Goal: Information Seeking & Learning: Learn about a topic

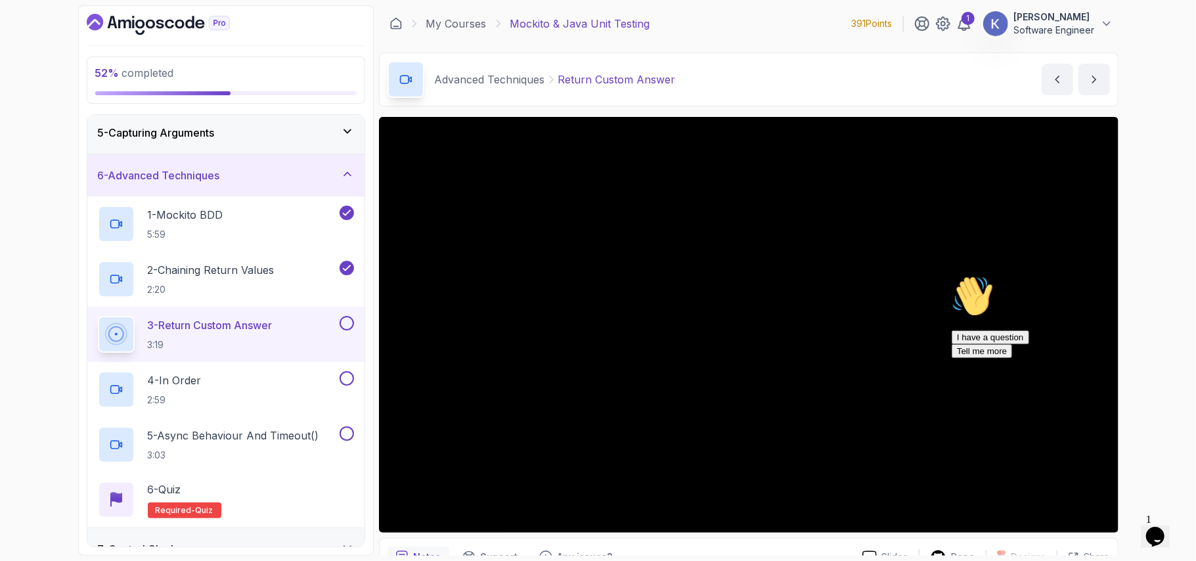
scroll to position [285, 0]
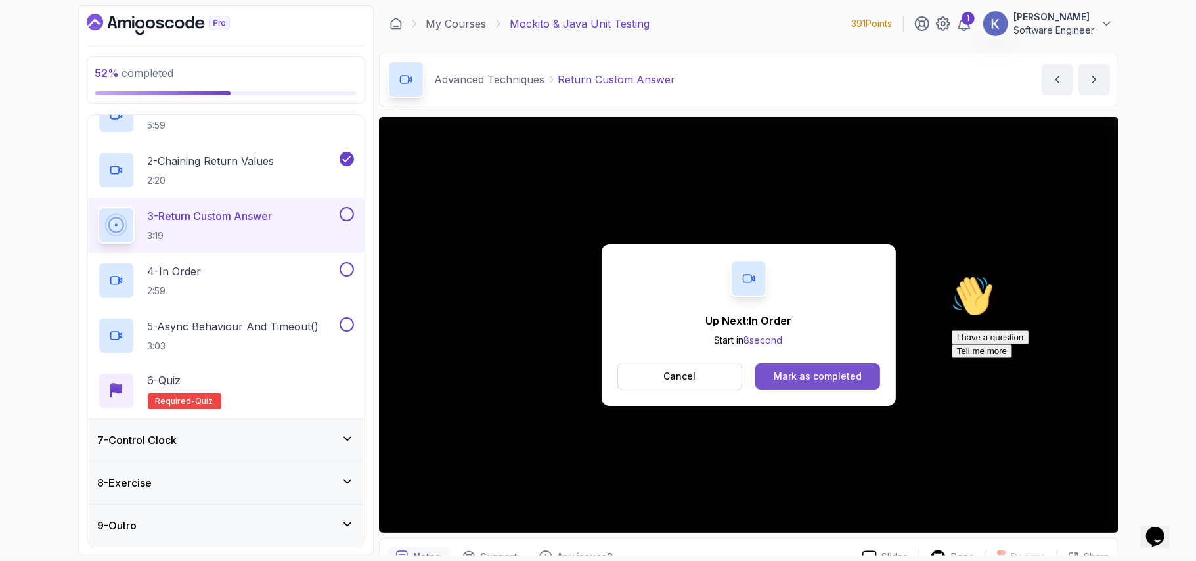
click at [862, 374] on button "Mark as completed" at bounding box center [817, 376] width 124 height 26
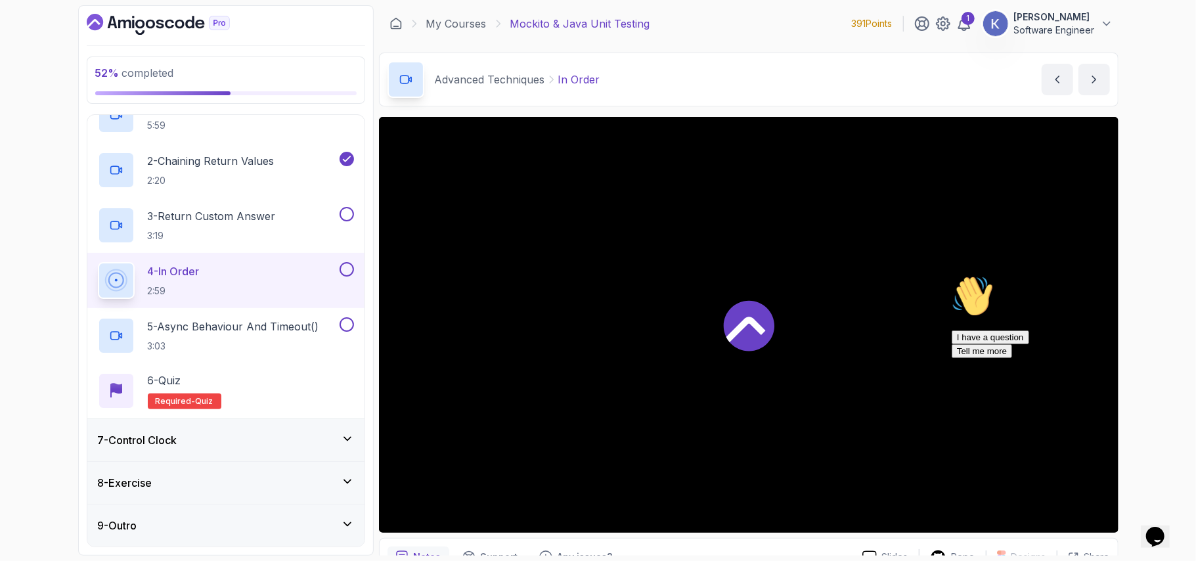
click at [951, 274] on icon "Chat attention grabber" at bounding box center [951, 274] width 0 height 0
click at [1119, 526] on icon "Close" at bounding box center [1119, 531] width 0 height 11
click at [345, 213] on button at bounding box center [347, 214] width 14 height 14
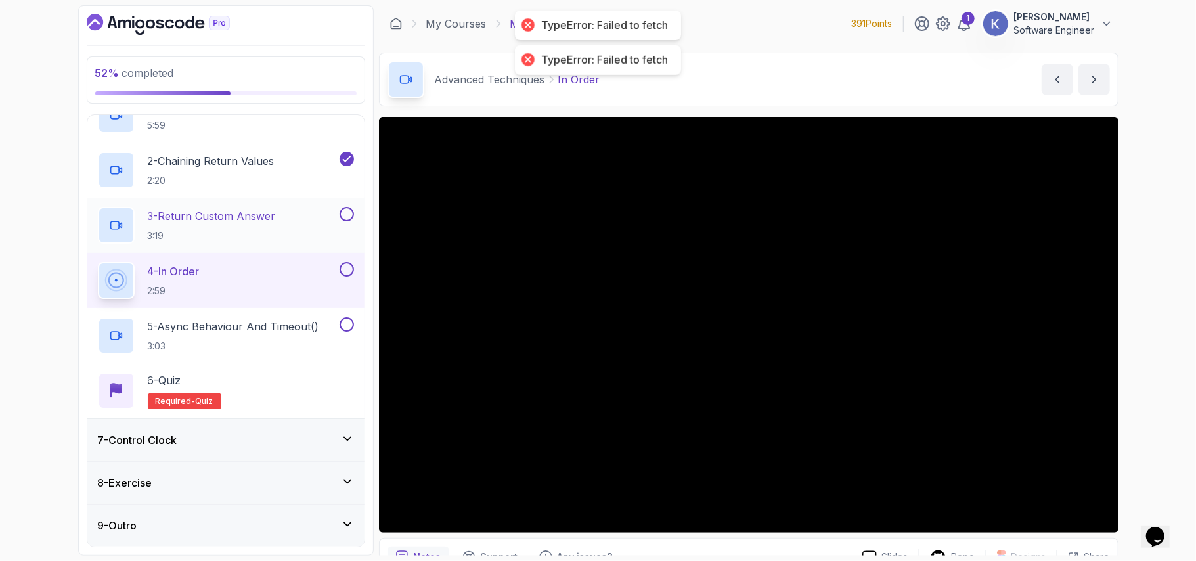
click at [345, 213] on button at bounding box center [347, 214] width 14 height 14
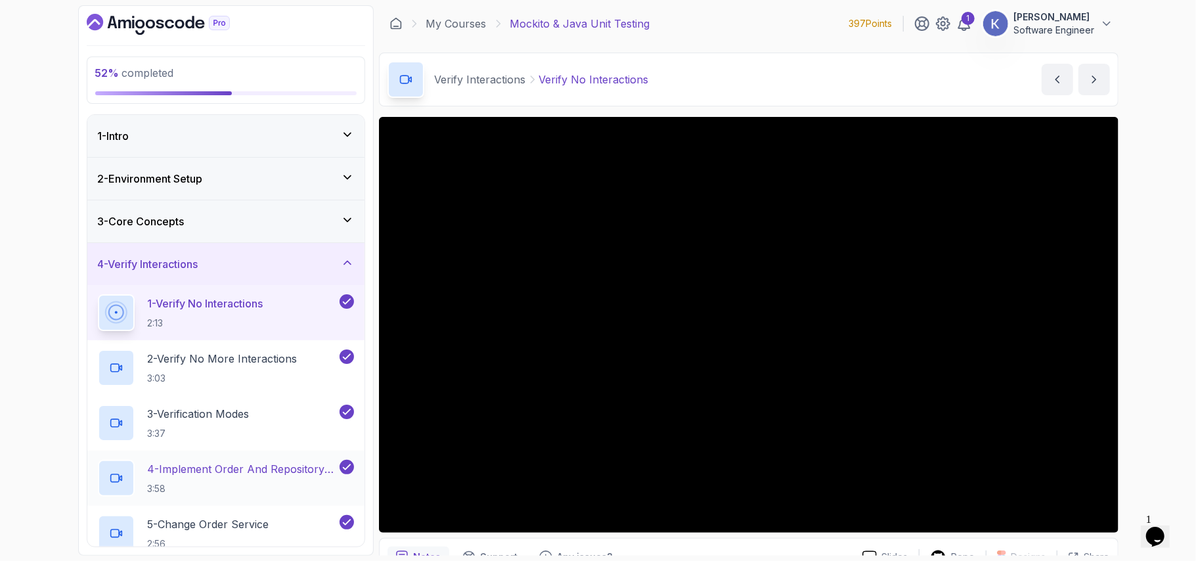
click at [93, 471] on div "4 - Implement Order And Repository Classes 3:58" at bounding box center [225, 477] width 277 height 55
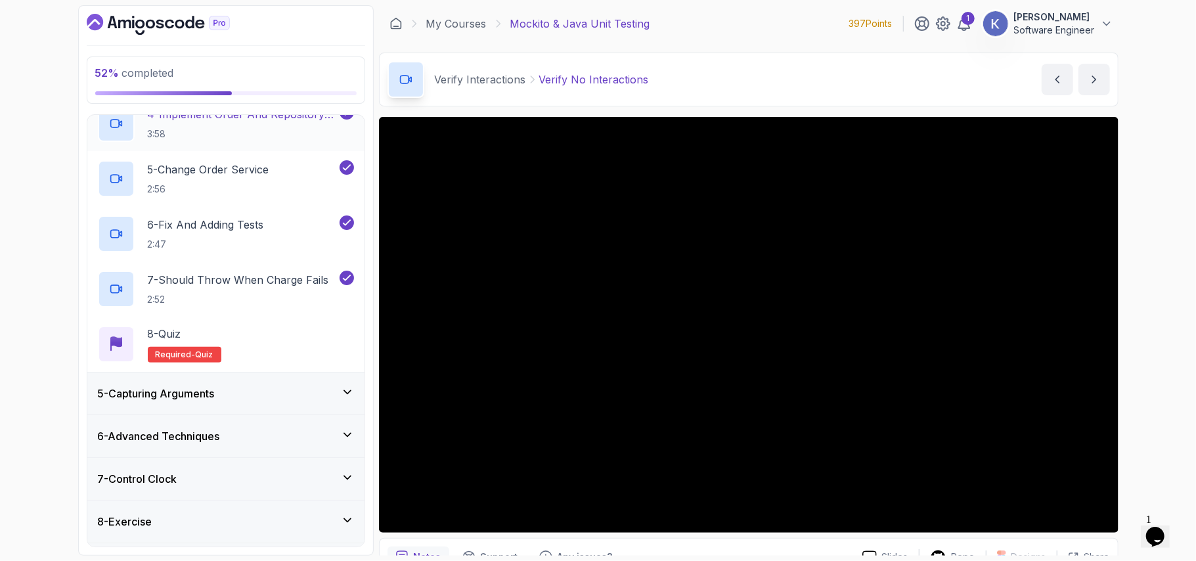
scroll to position [395, 0]
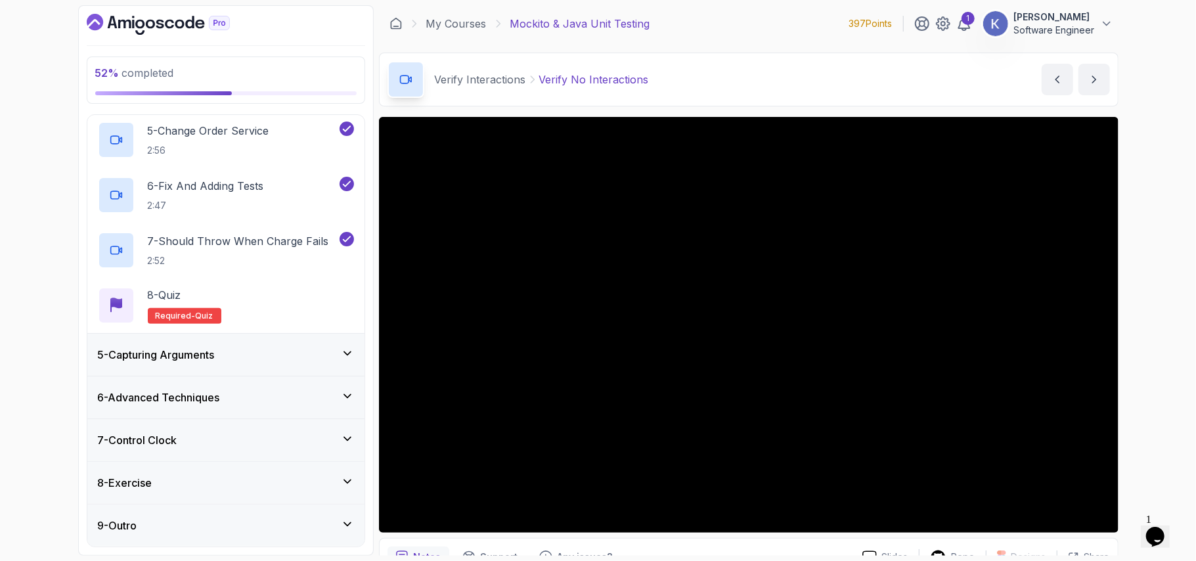
click at [226, 356] on div "5 - Capturing Arguments" at bounding box center [226, 355] width 256 height 16
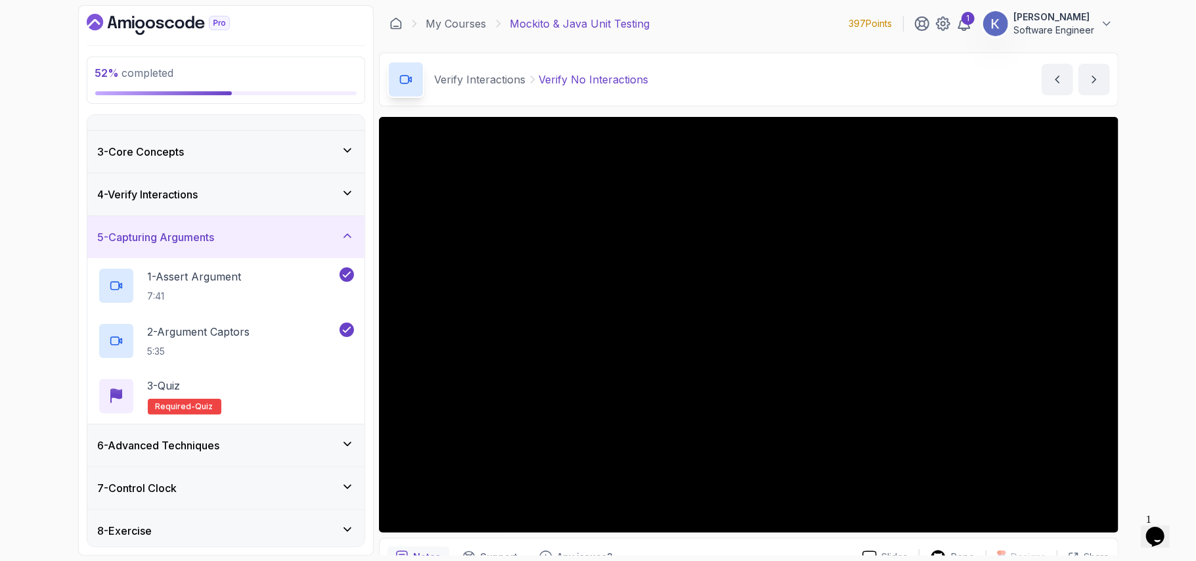
scroll to position [120, 0]
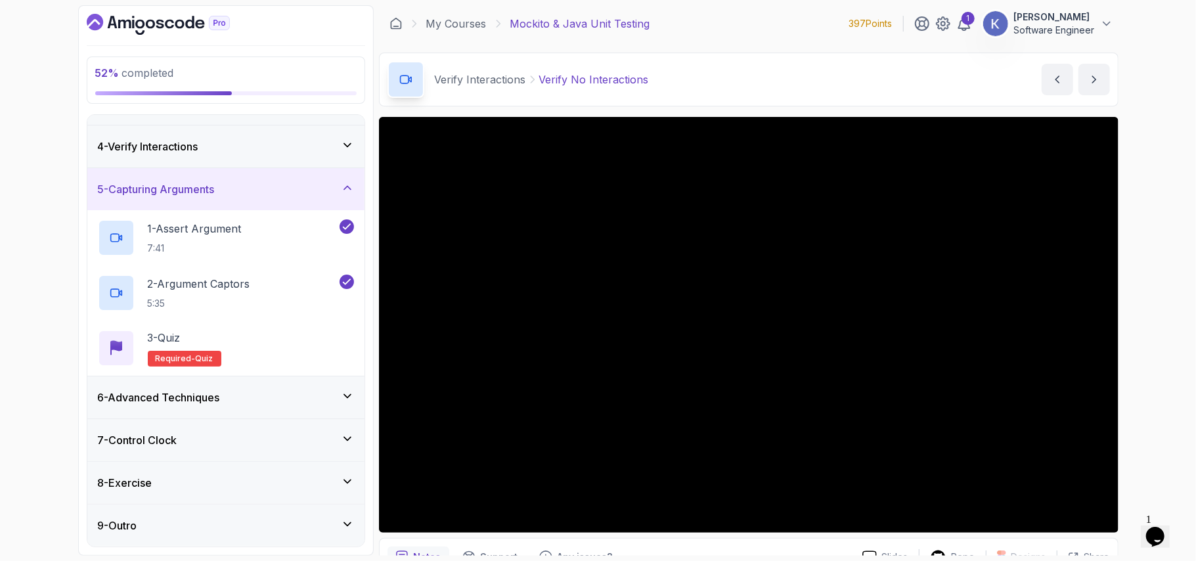
click at [217, 407] on div "6 - Advanced Techniques" at bounding box center [225, 397] width 277 height 42
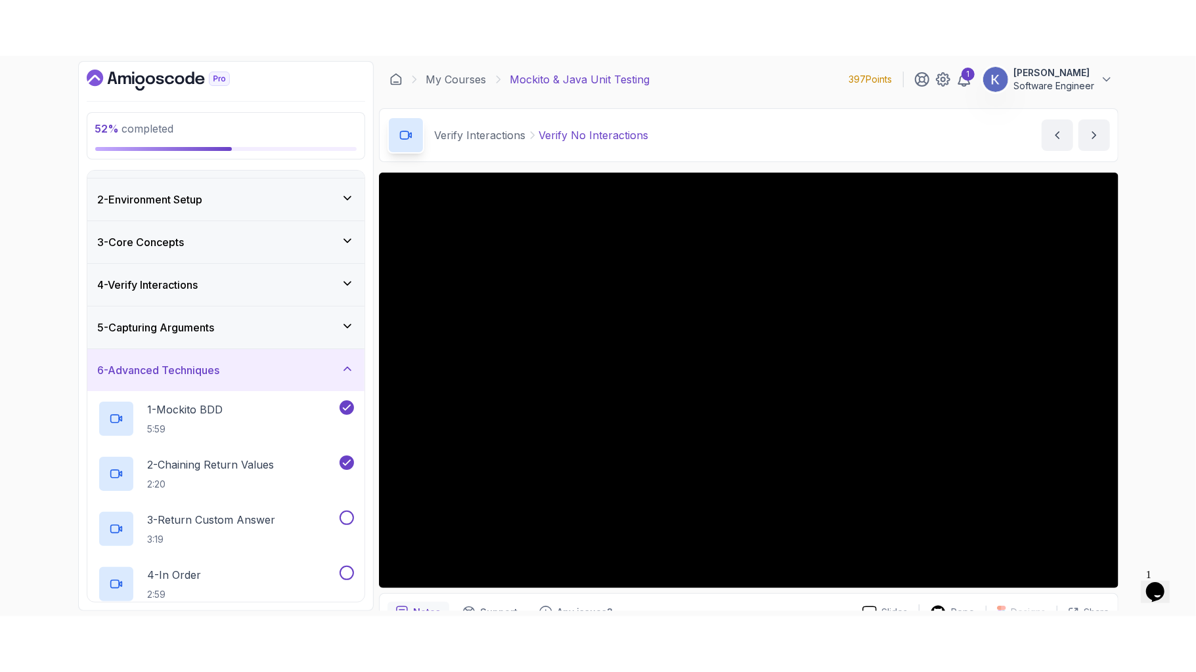
scroll to position [245, 0]
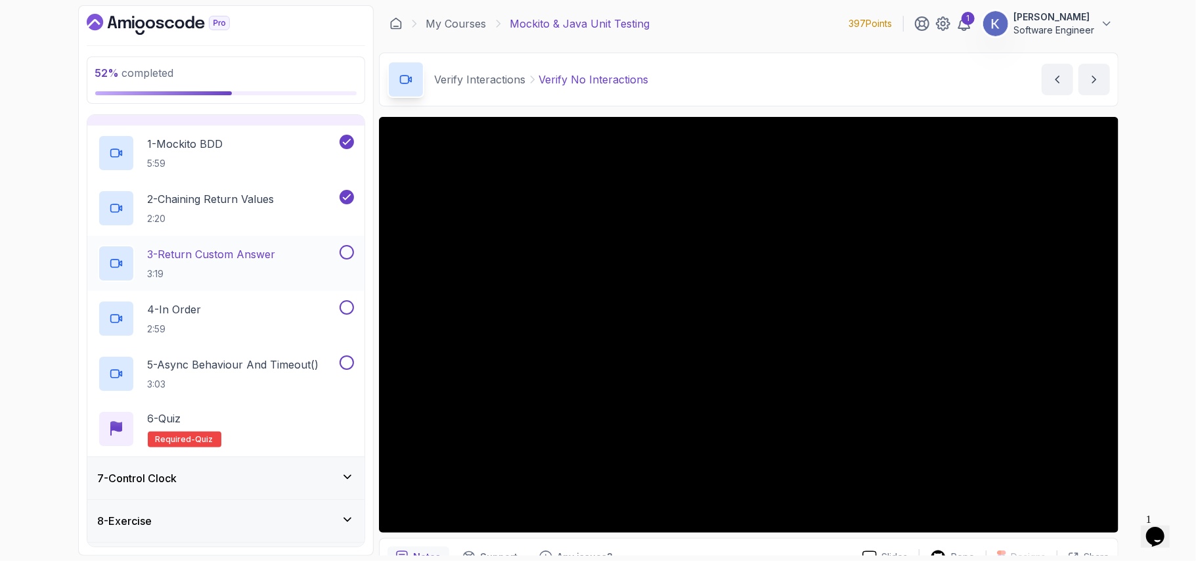
click at [237, 271] on p "3:19" at bounding box center [212, 273] width 128 height 13
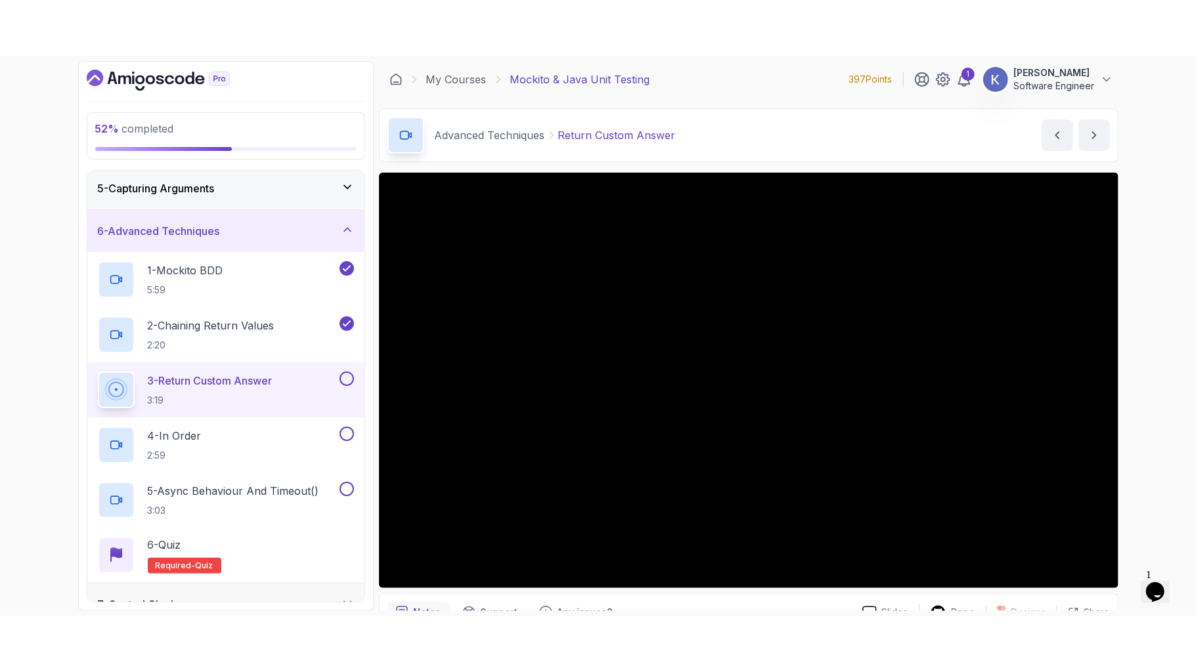
scroll to position [245, 0]
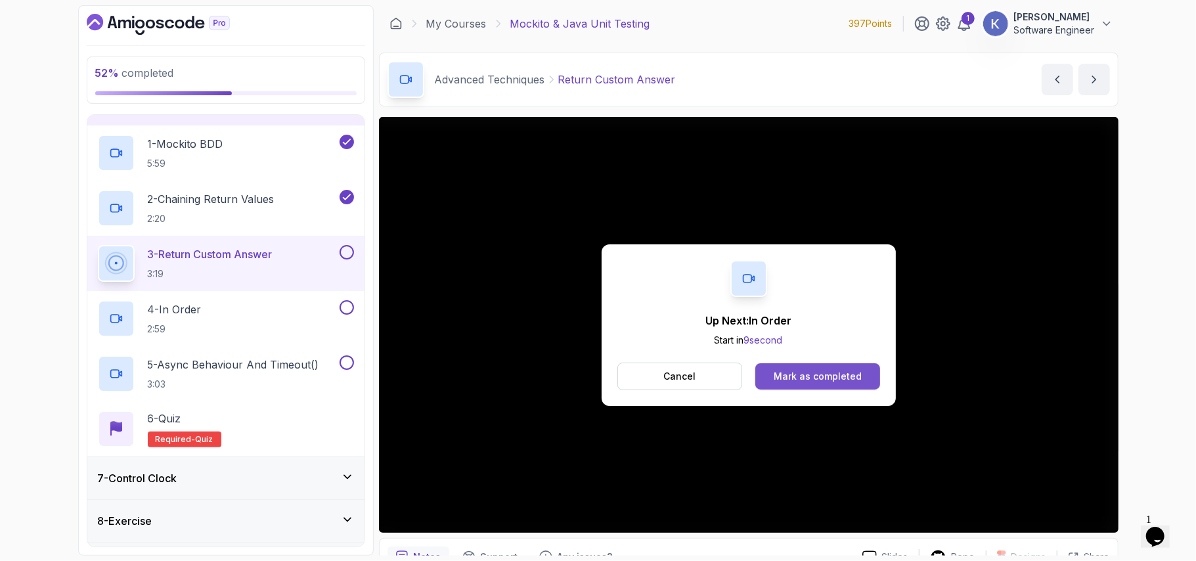
click at [825, 378] on div "Mark as completed" at bounding box center [818, 376] width 88 height 13
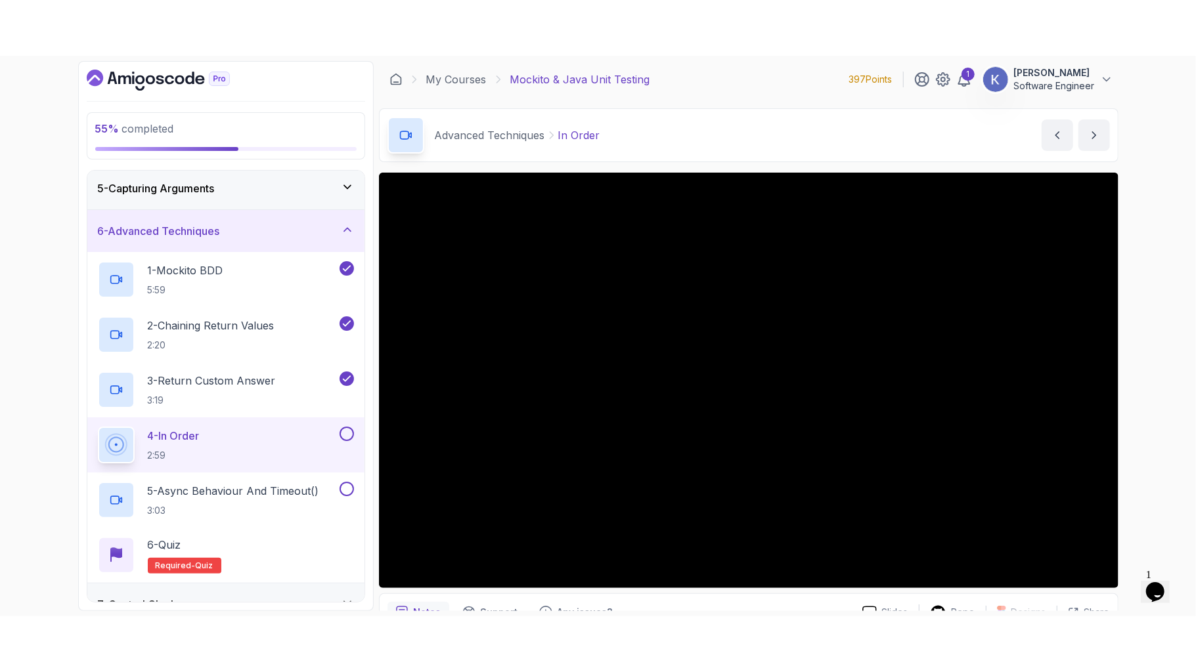
scroll to position [245, 0]
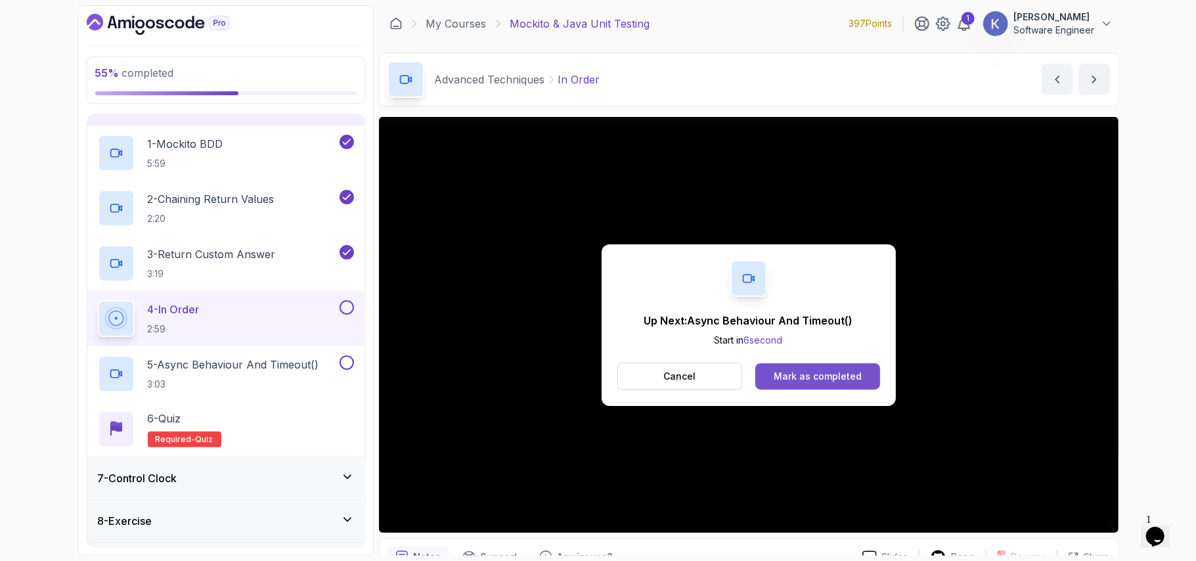
click at [828, 380] on div "Mark as completed" at bounding box center [818, 376] width 88 height 13
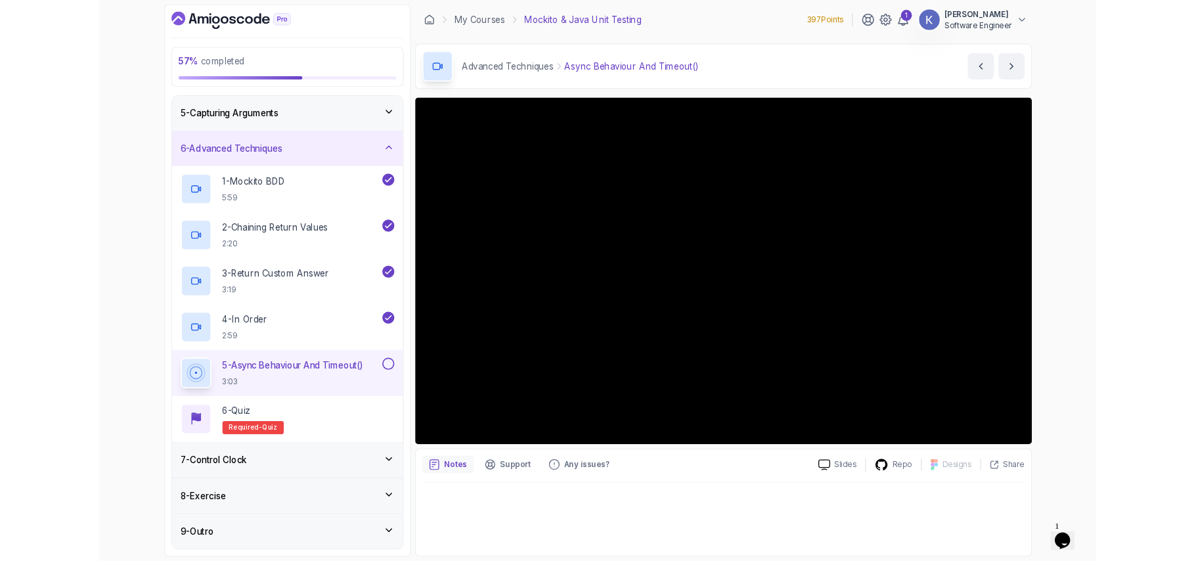
scroll to position [245, 0]
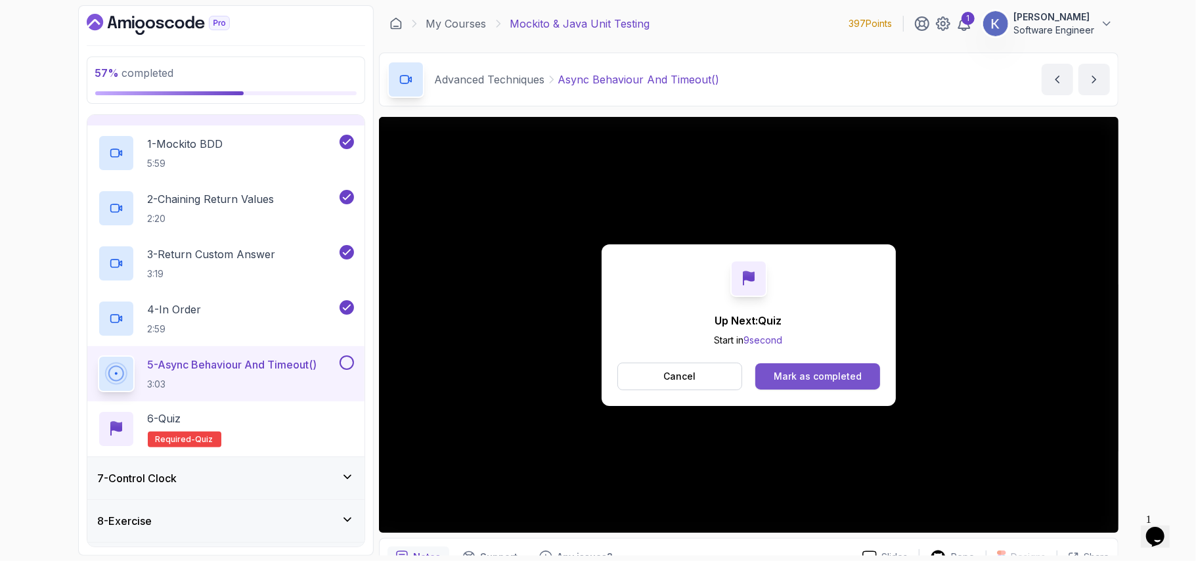
click at [837, 364] on button "Mark as completed" at bounding box center [817, 376] width 124 height 26
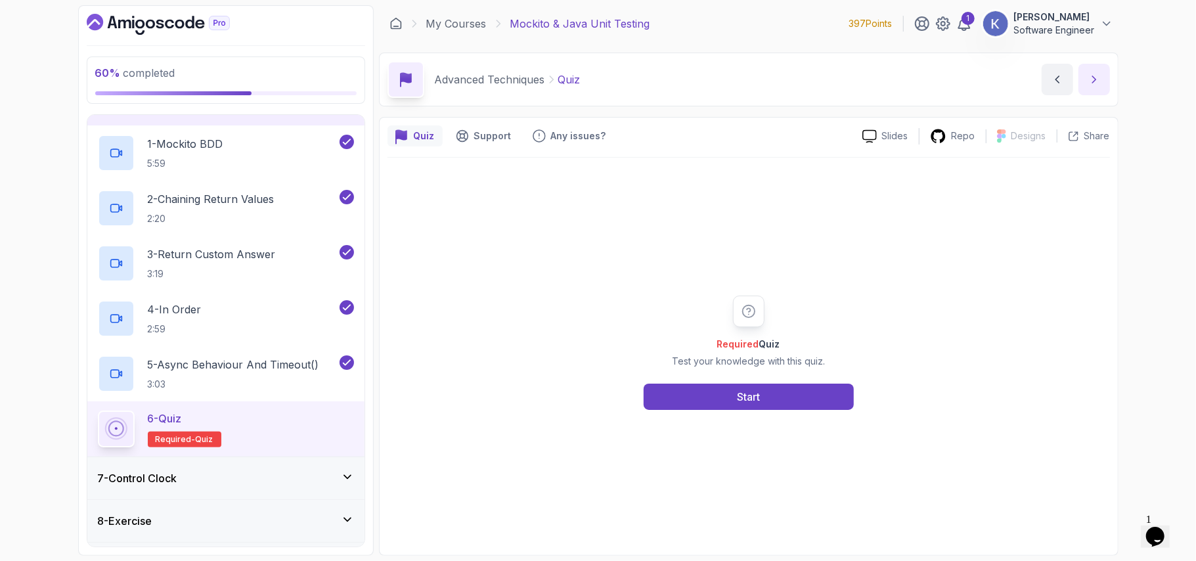
click at [1098, 79] on icon "next content" at bounding box center [1093, 79] width 13 height 13
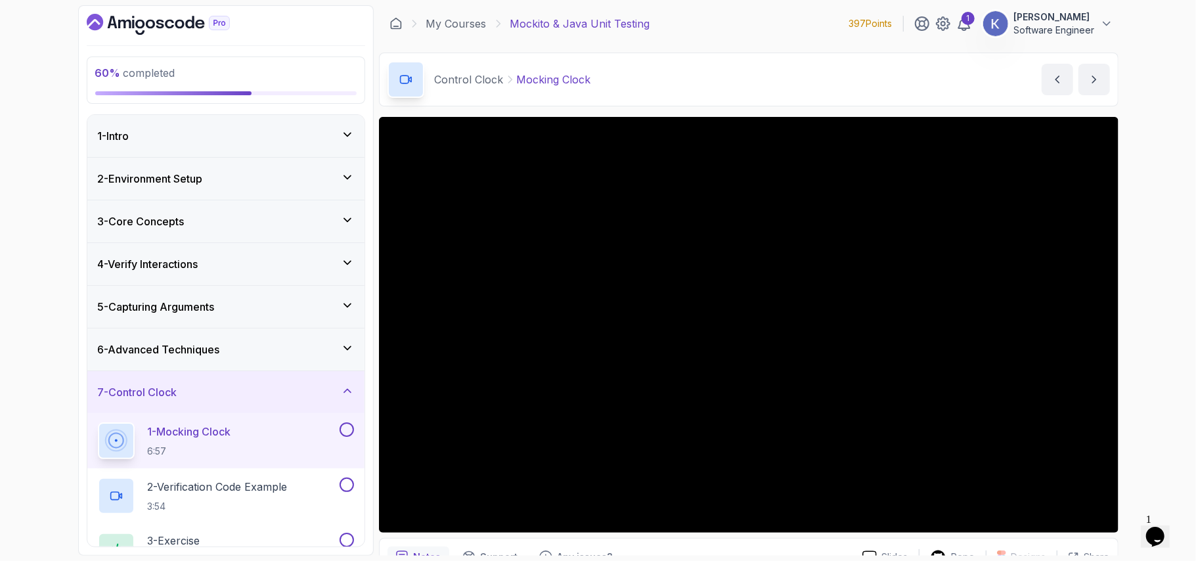
click at [91, 440] on div "1 - Mocking Clock 6:57" at bounding box center [225, 440] width 277 height 55
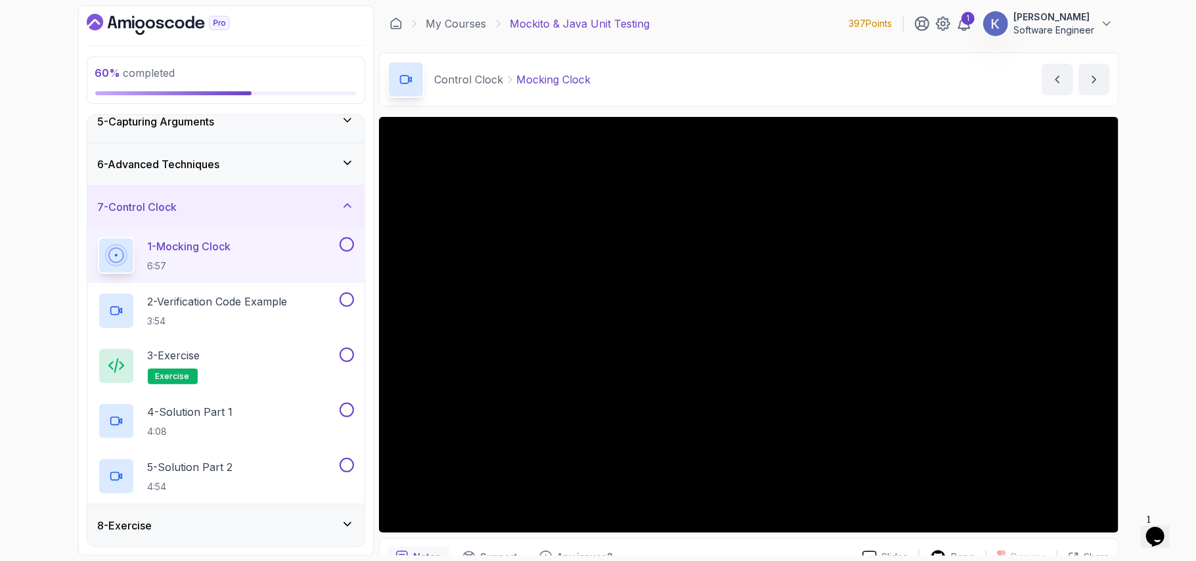
scroll to position [230, 0]
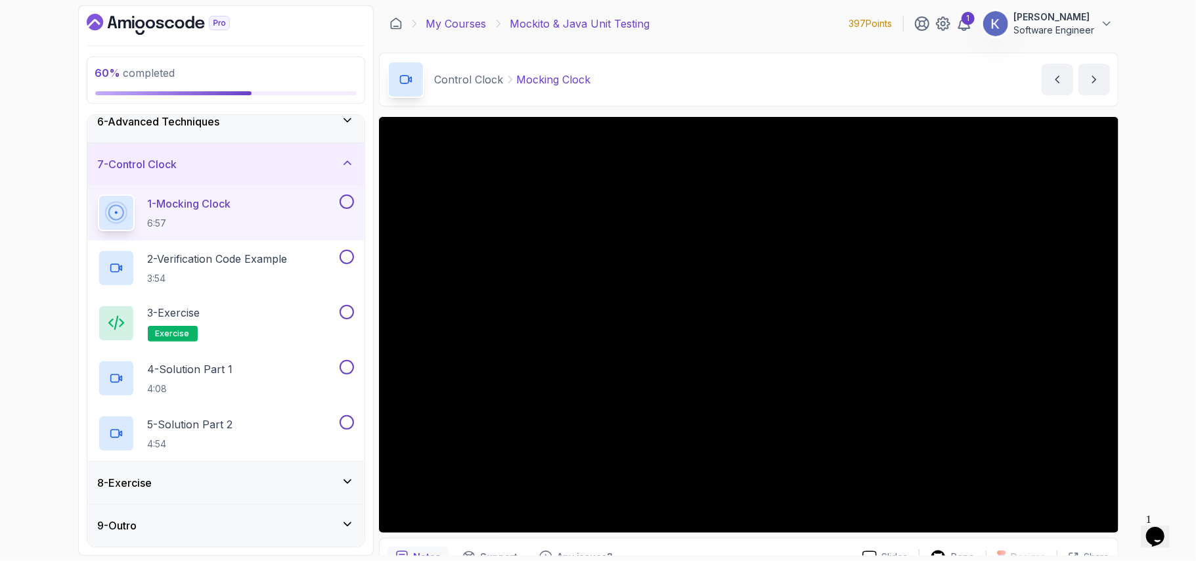
click at [476, 21] on link "My Courses" at bounding box center [456, 24] width 60 height 16
